Goal: Task Accomplishment & Management: Manage account settings

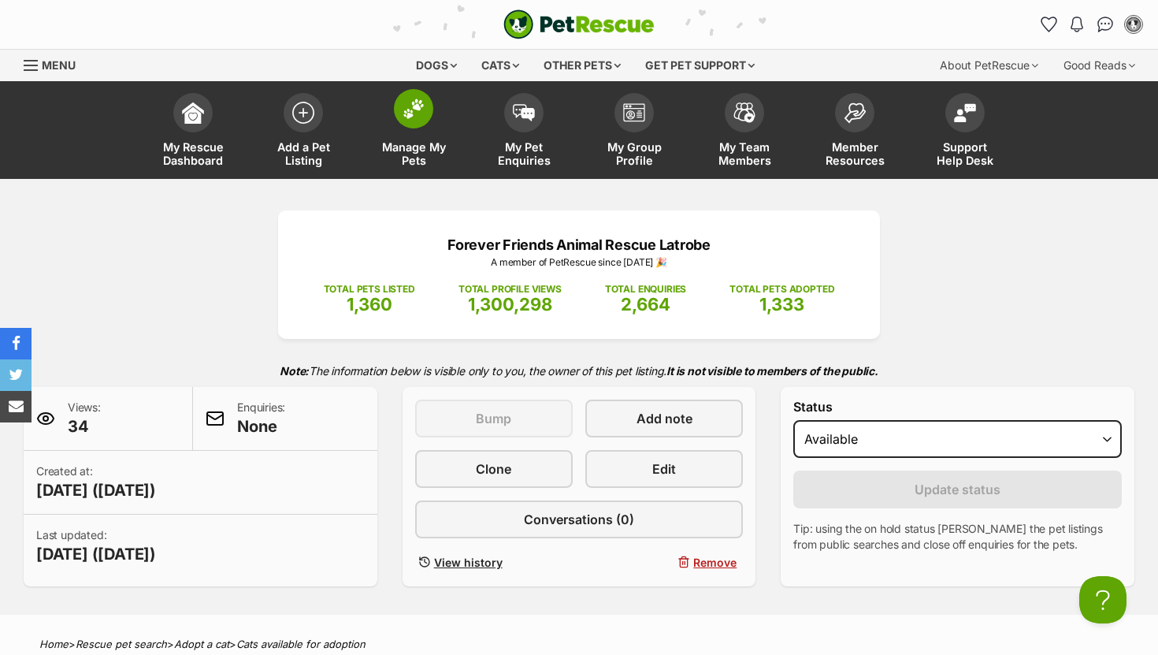
click at [415, 113] on img at bounding box center [414, 108] width 22 height 20
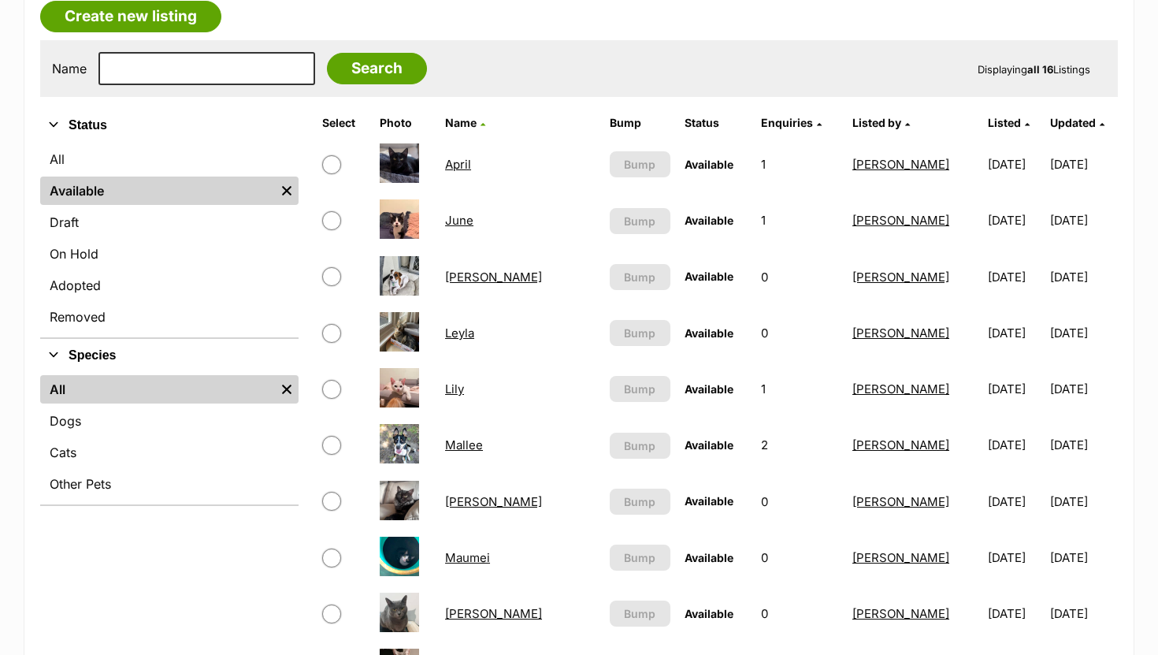
scroll to position [284, 0]
click at [464, 392] on link "Lily" at bounding box center [454, 388] width 19 height 15
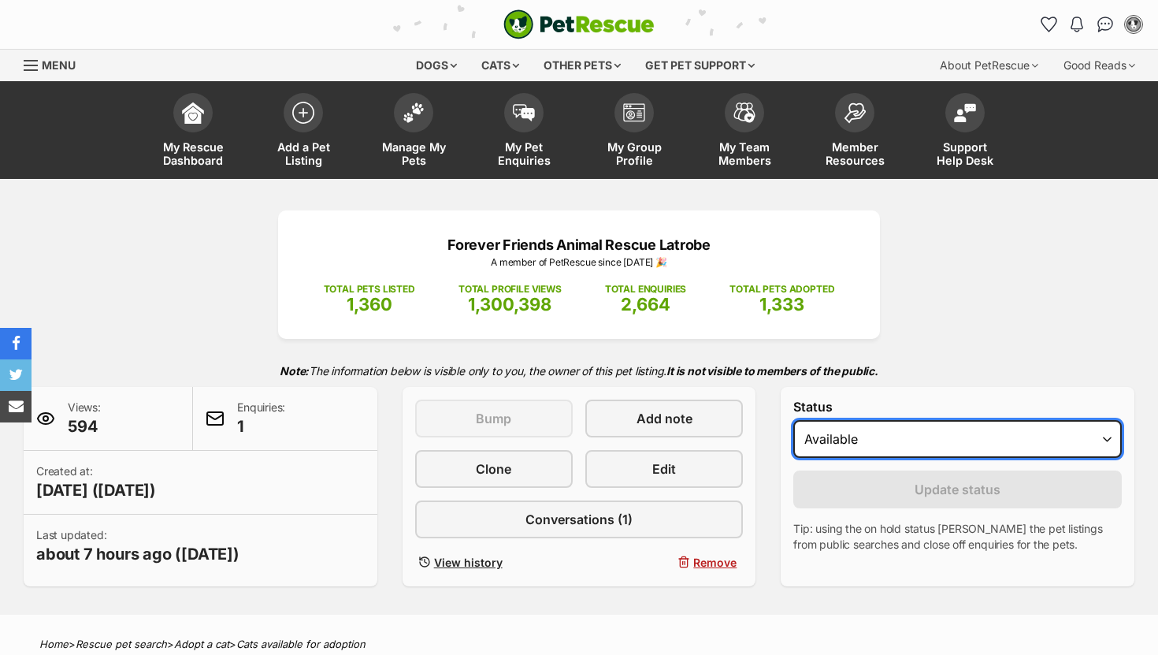
click at [895, 444] on select "Draft - not available as listing has enquires Available On hold Adopted" at bounding box center [957, 439] width 329 height 38
select select "rehomed"
click at [793, 421] on select "Draft - not available as listing has enquires Available On hold Adopted" at bounding box center [957, 439] width 329 height 38
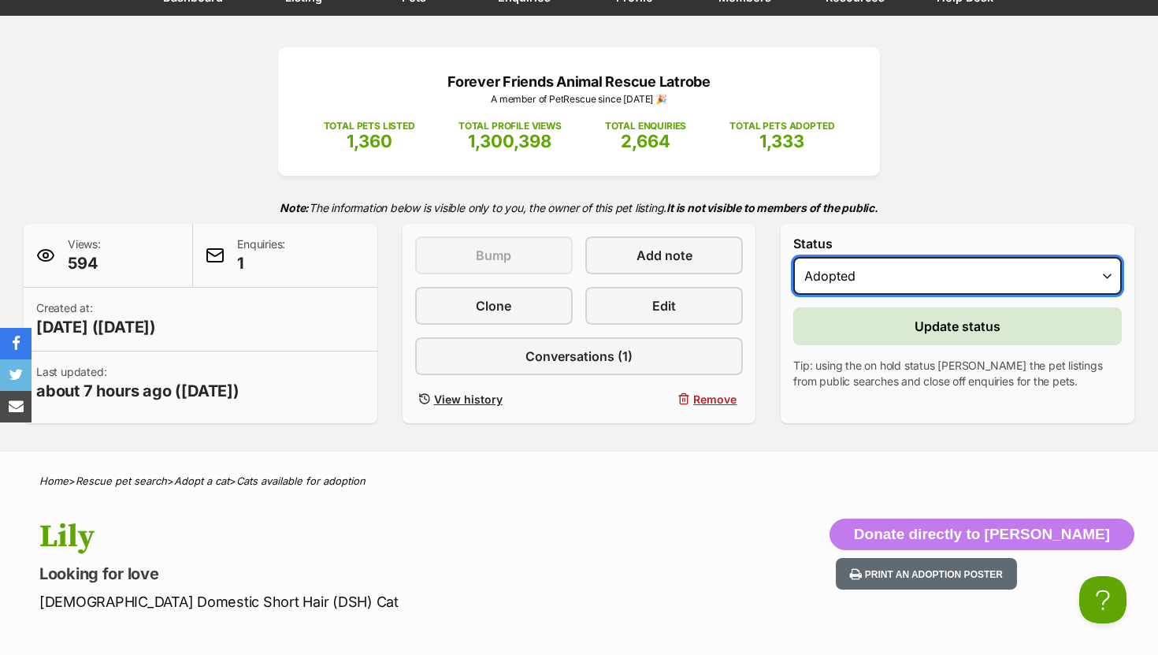
scroll to position [147, 0]
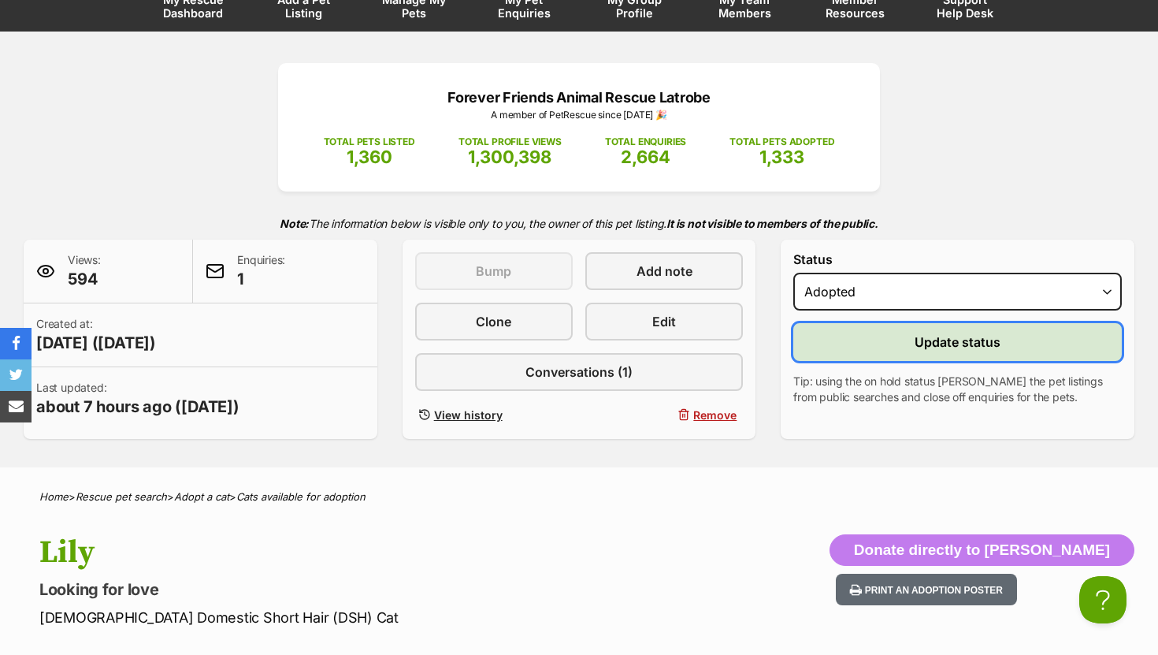
click at [875, 344] on button "Update status" at bounding box center [957, 342] width 329 height 38
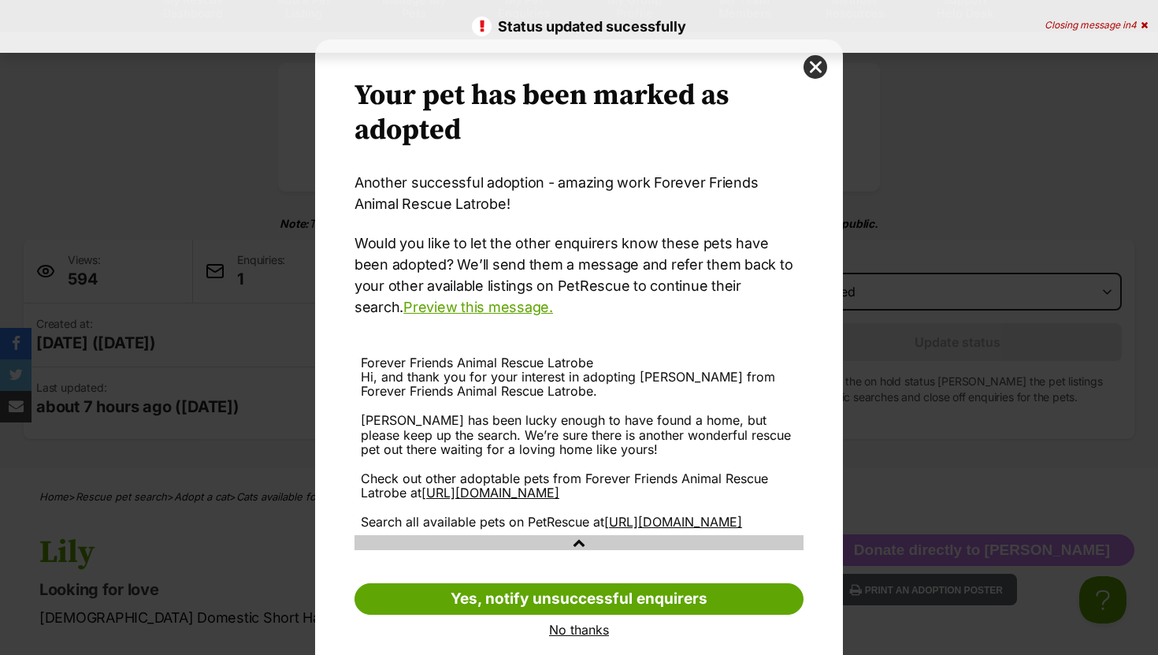
scroll to position [50, 0]
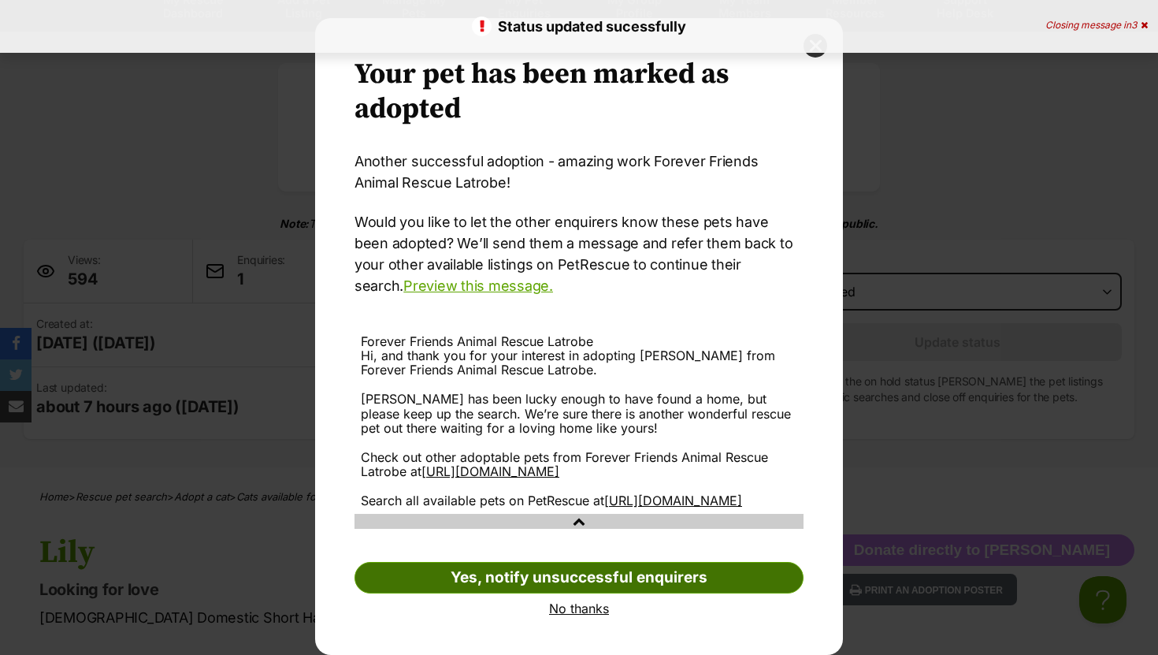
click at [707, 568] on link "Yes, notify unsuccessful enquirers" at bounding box center [579, 578] width 449 height 32
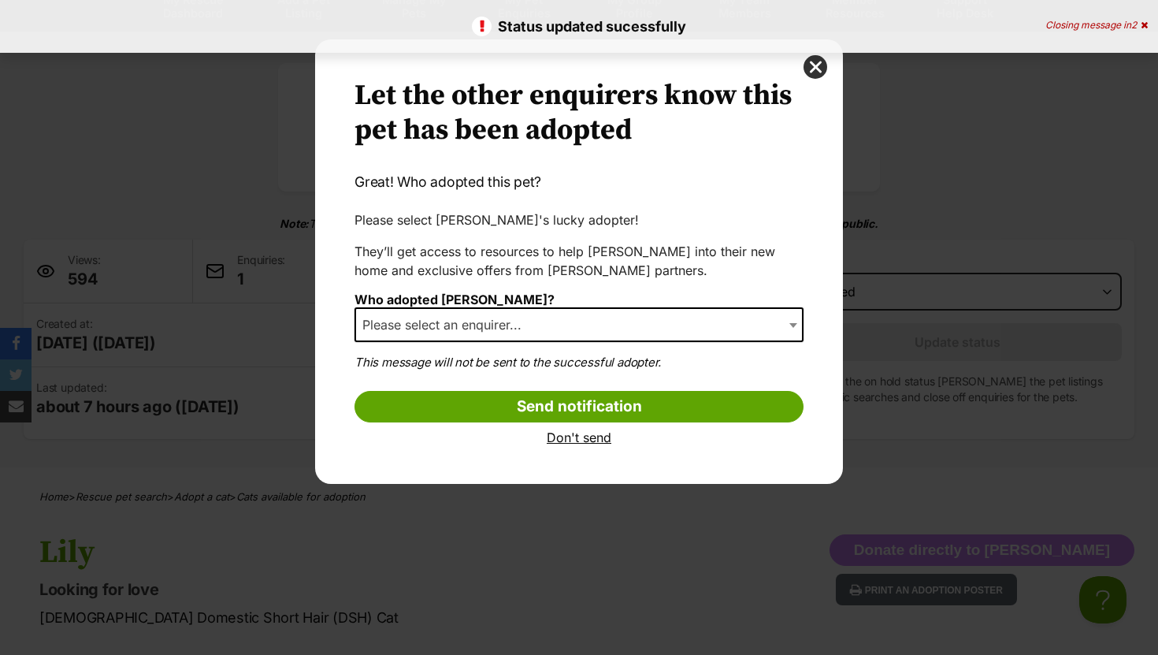
click at [611, 311] on span "Please select an enquirer..." at bounding box center [579, 324] width 449 height 35
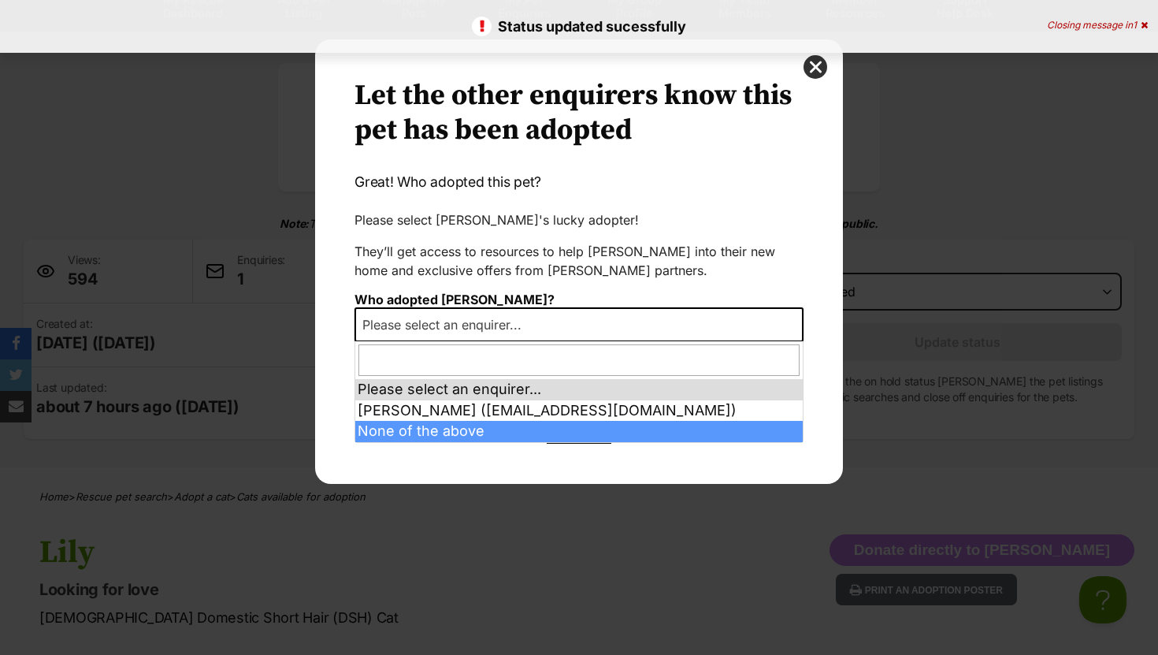
select select "other"
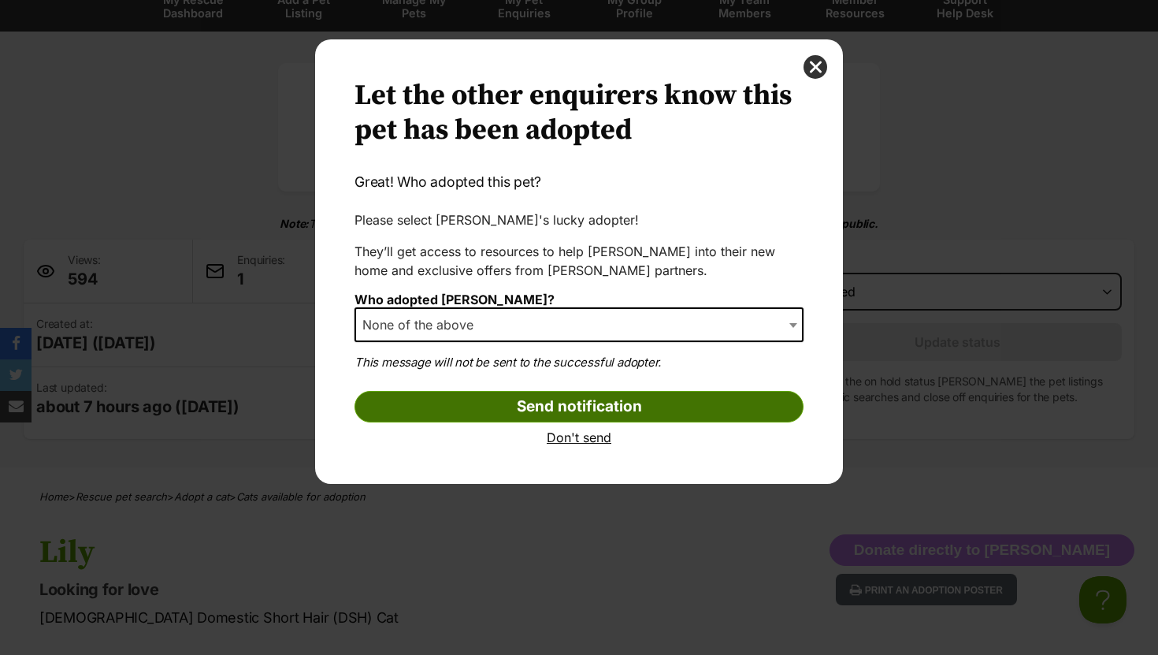
click at [511, 402] on input "Send notification" at bounding box center [579, 407] width 449 height 32
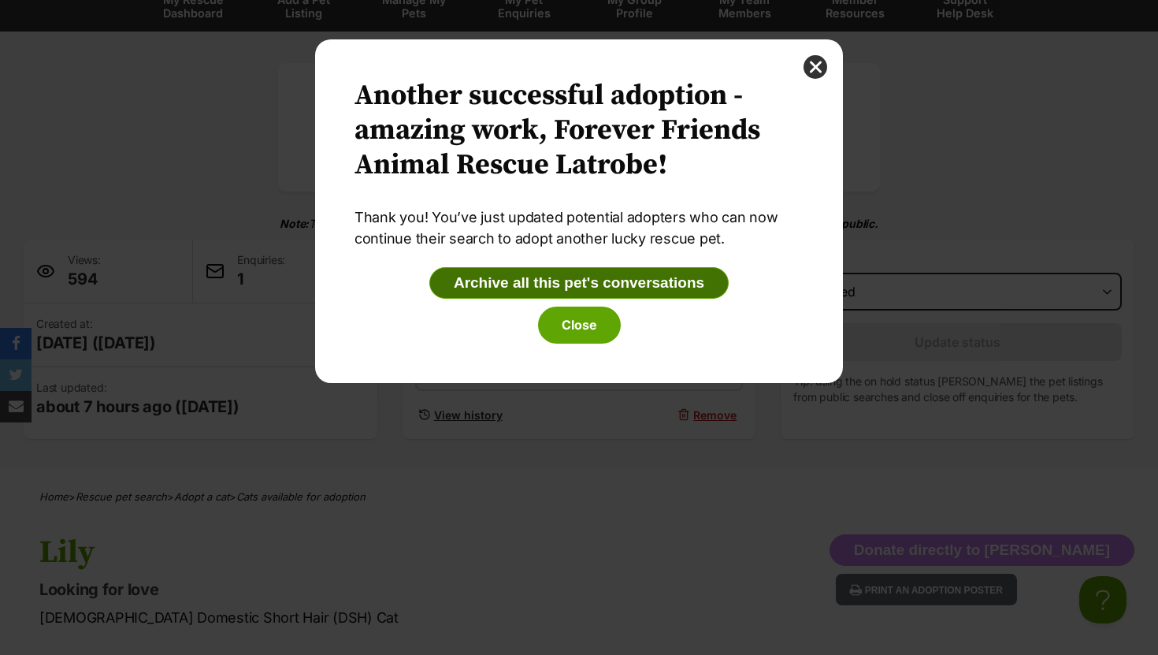
click at [511, 286] on button "Archive all this pet's conversations" at bounding box center [578, 283] width 299 height 32
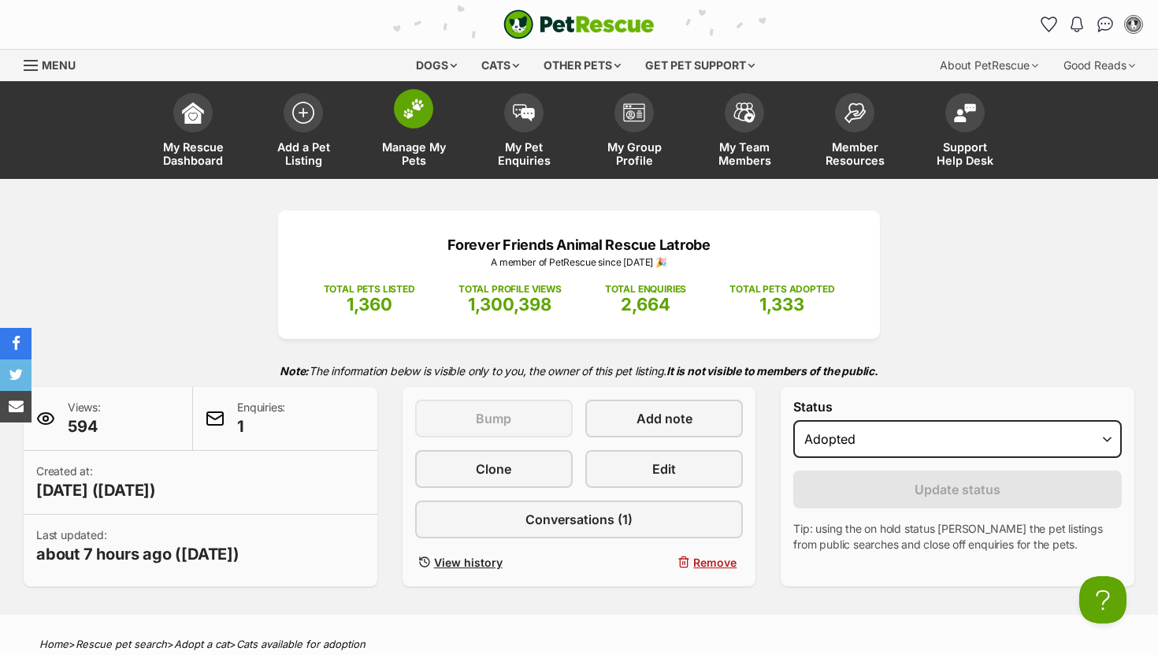
click at [423, 121] on span at bounding box center [413, 108] width 39 height 39
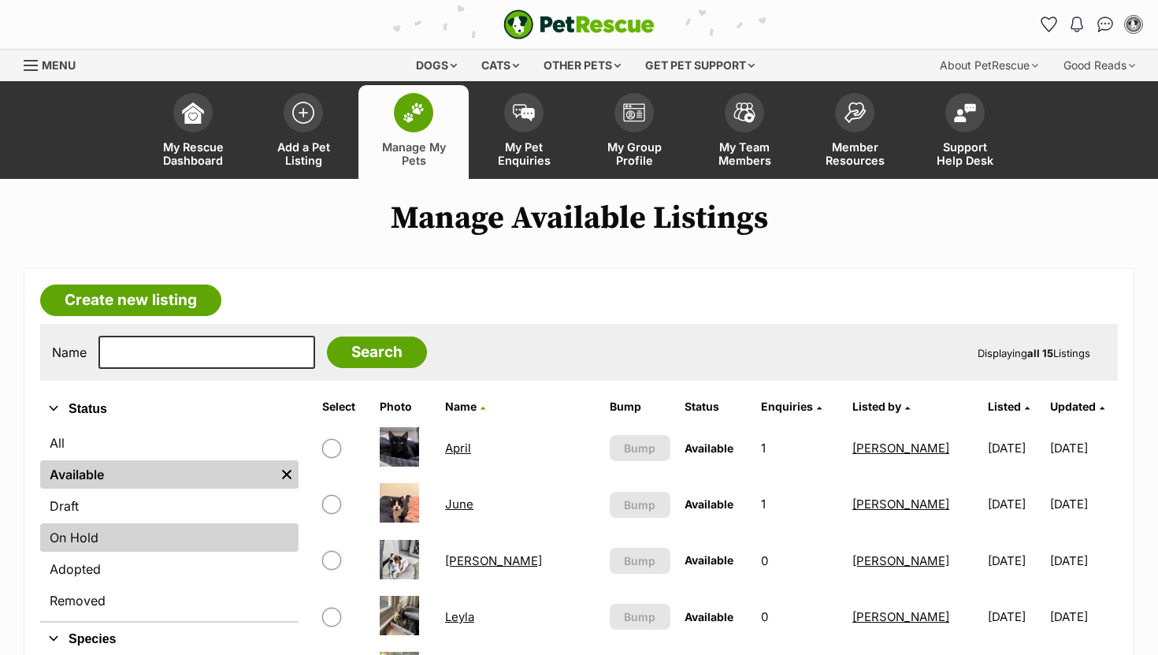
click at [188, 547] on link "On Hold" at bounding box center [169, 537] width 258 height 28
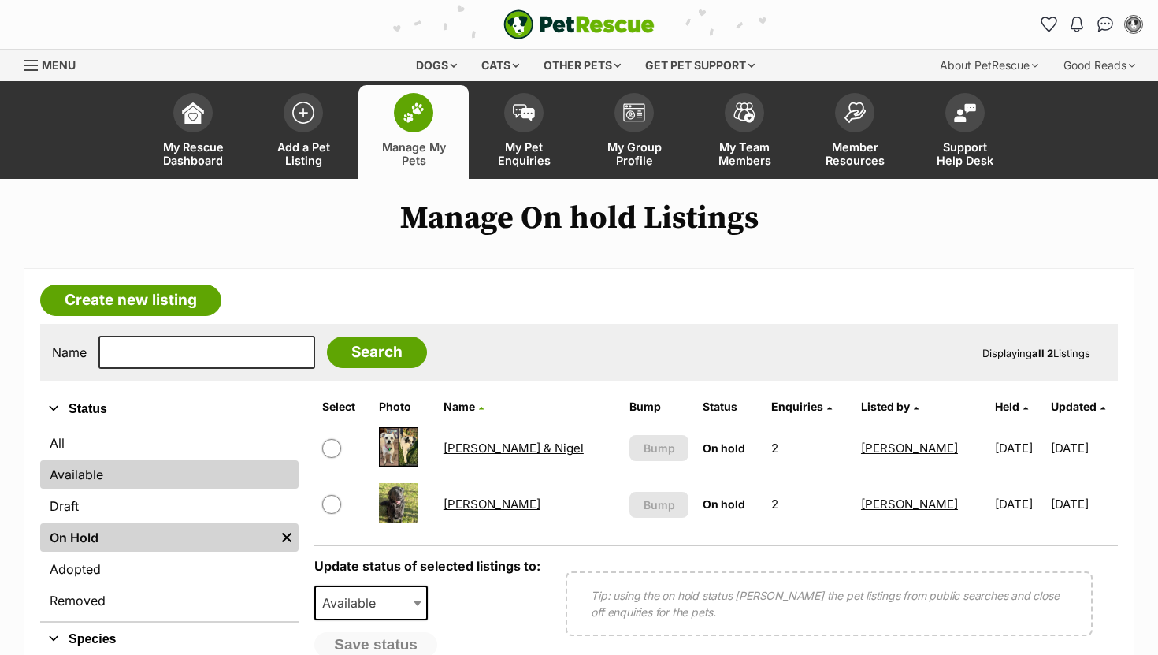
click at [147, 474] on link "Available" at bounding box center [169, 474] width 258 height 28
